Goal: Task Accomplishment & Management: Complete application form

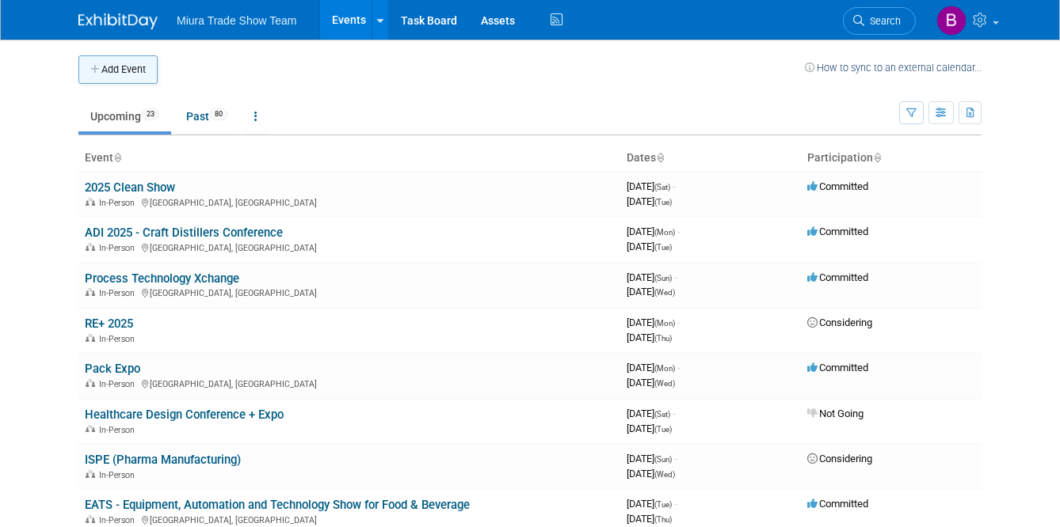
click at [117, 71] on button "Add Event" at bounding box center [117, 69] width 79 height 29
select select "7"
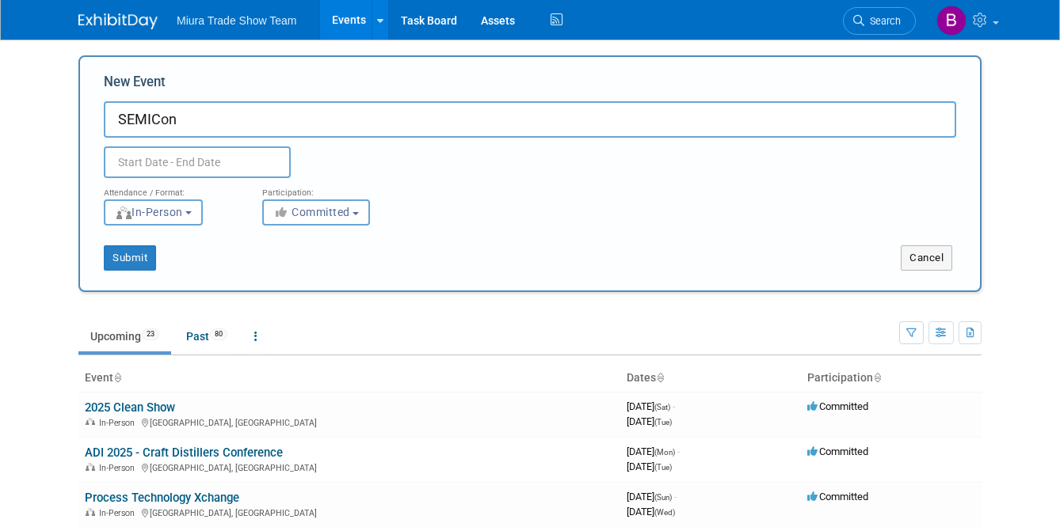
type input "SEMICon"
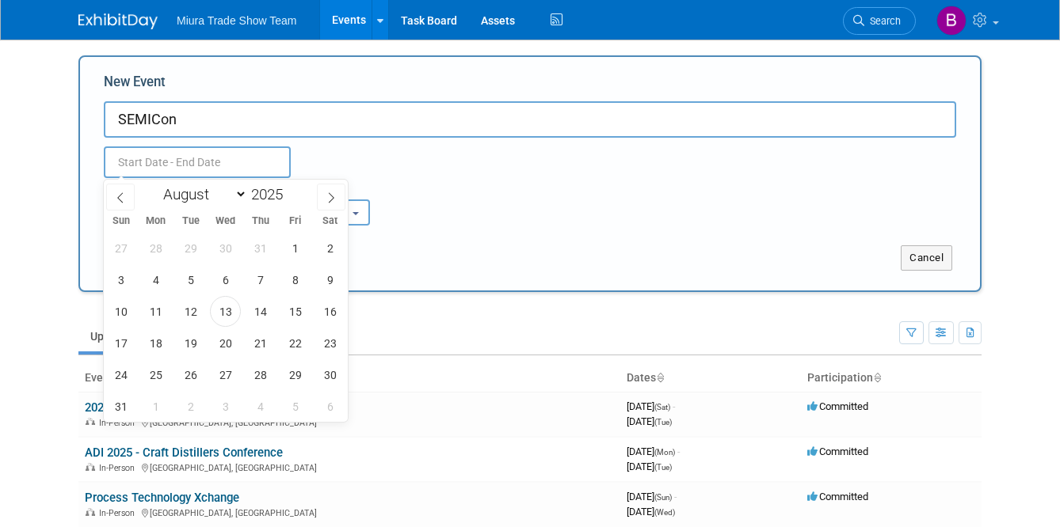
click at [147, 150] on input "text" at bounding box center [197, 163] width 187 height 32
click at [322, 196] on span at bounding box center [331, 197] width 29 height 27
select select "9"
click at [177, 276] on span "7" at bounding box center [190, 280] width 31 height 31
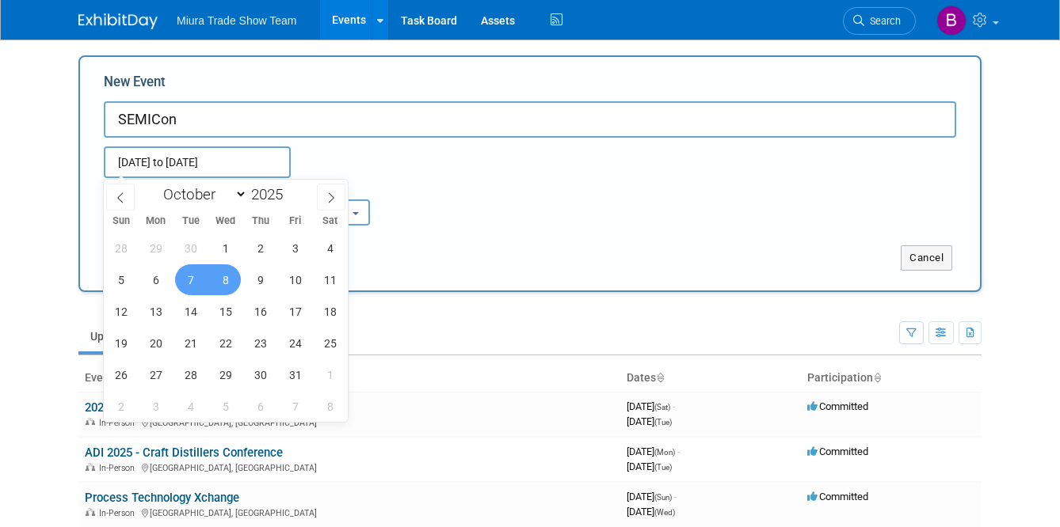
click at [238, 281] on span "8" at bounding box center [225, 280] width 31 height 31
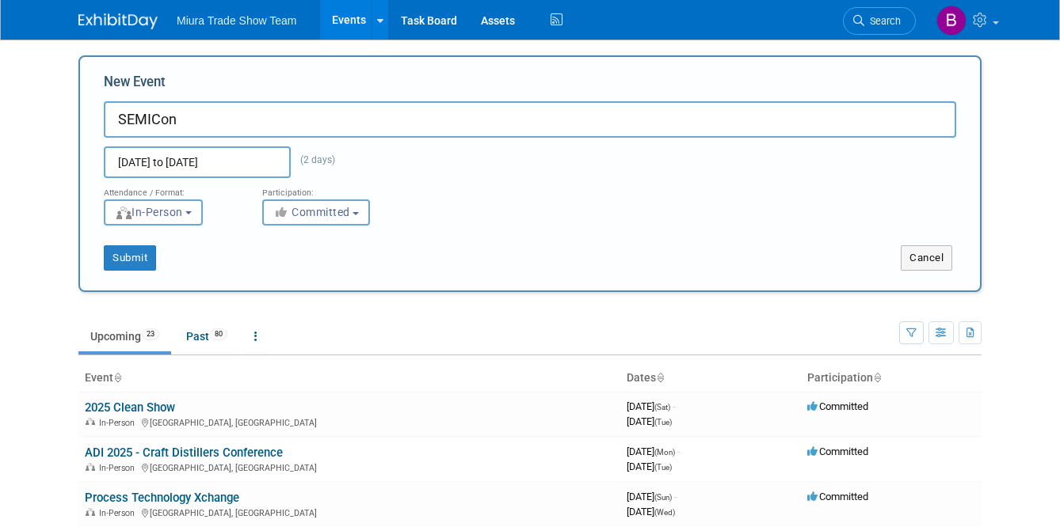
click at [252, 178] on div "Participation: <i class="fas fa-thumbs-up" style="color: #a5a5a5; padding-right…" at bounding box center [329, 202] width 158 height 48
click at [251, 166] on input "Oct 7, 2025 to Oct 8, 2025" at bounding box center [197, 163] width 187 height 32
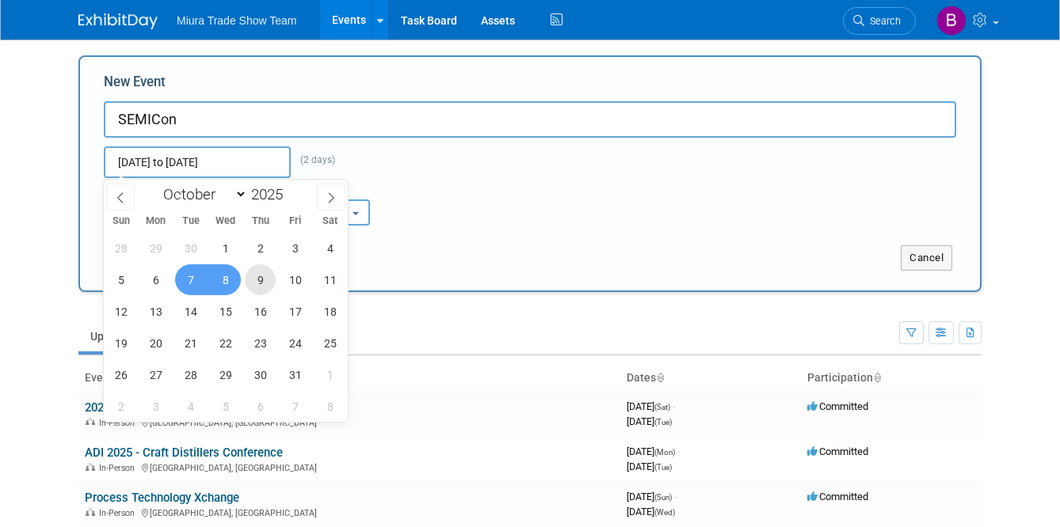
click at [257, 280] on span "9" at bounding box center [260, 280] width 31 height 31
click at [196, 280] on span "7" at bounding box center [190, 280] width 31 height 31
type input "[DATE] to [DATE]"
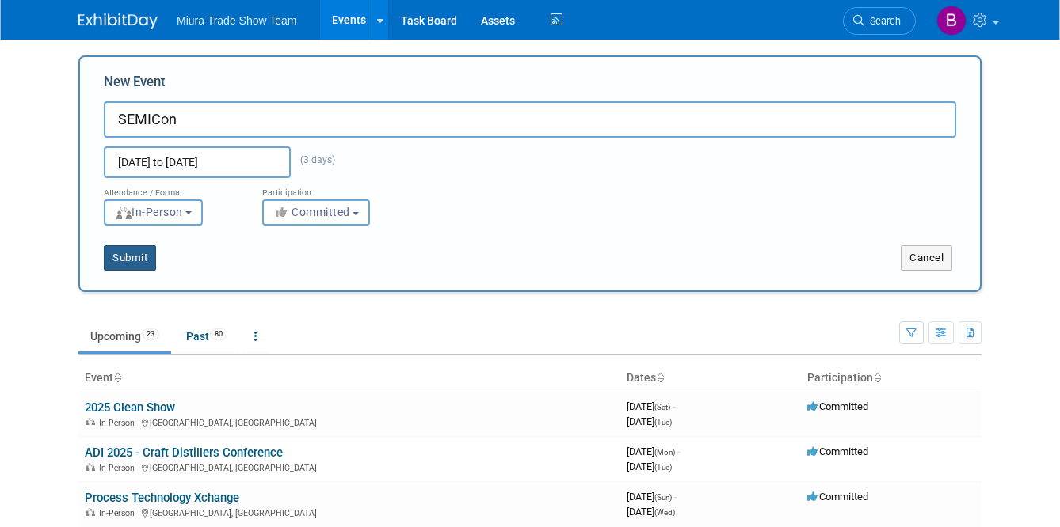
drag, startPoint x: 150, startPoint y: 241, endPoint x: 142, endPoint y: 254, distance: 16.0
click at [150, 241] on div "Submit Cancel" at bounding box center [530, 248] width 876 height 45
click at [142, 254] on button "Submit" at bounding box center [130, 257] width 52 height 25
